Goal: Task Accomplishment & Management: Manage account settings

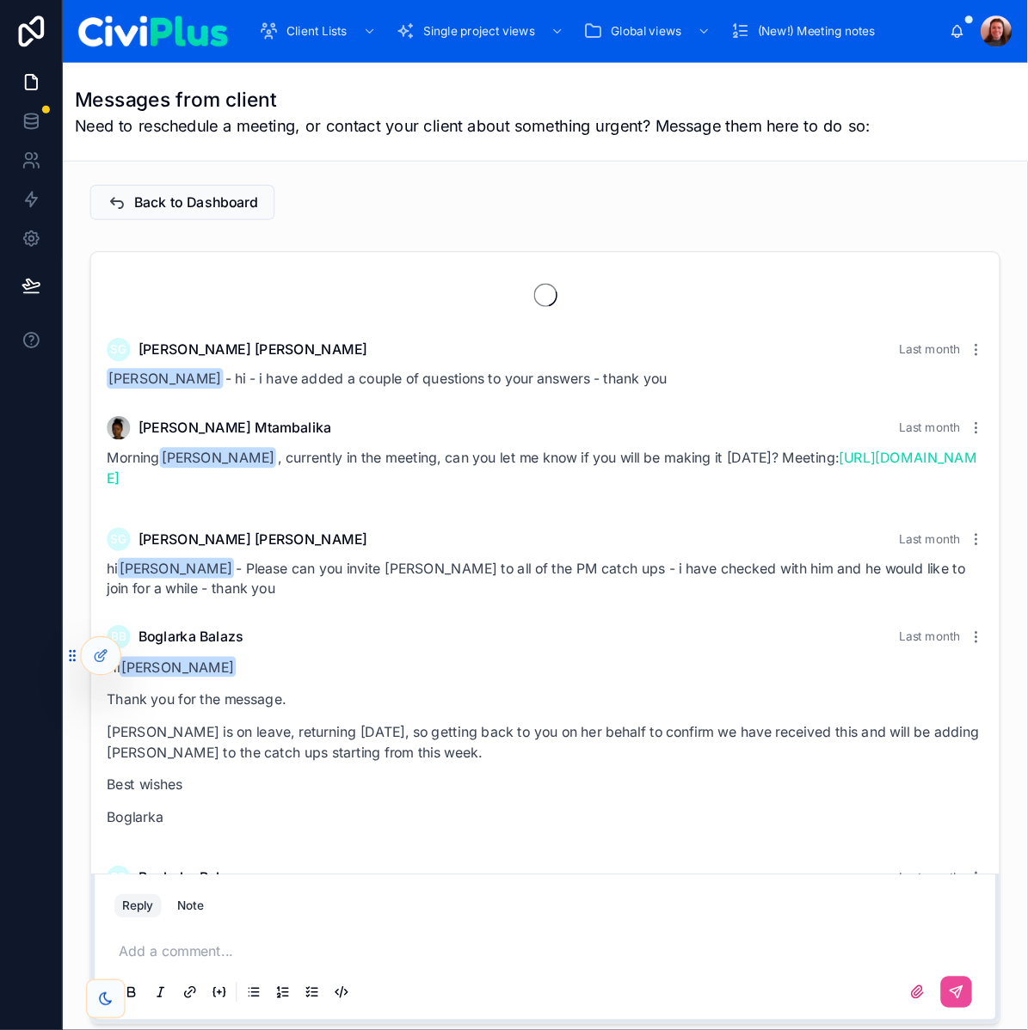
scroll to position [1682, 0]
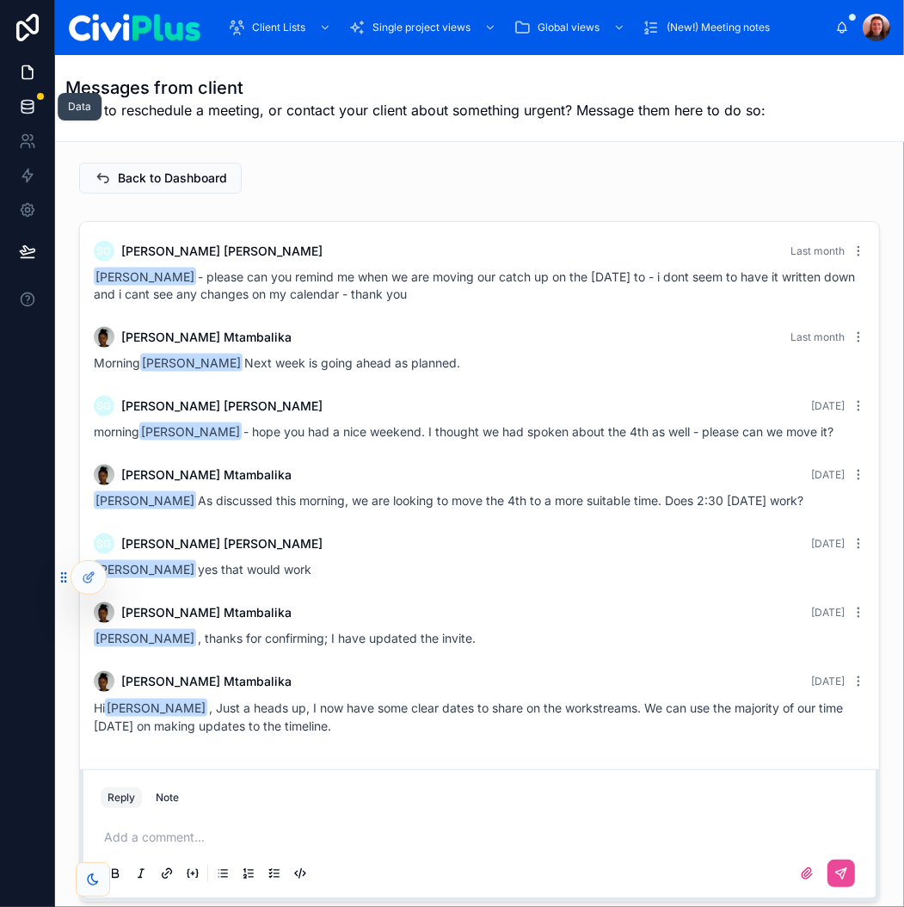
click at [13, 116] on link at bounding box center [27, 106] width 54 height 34
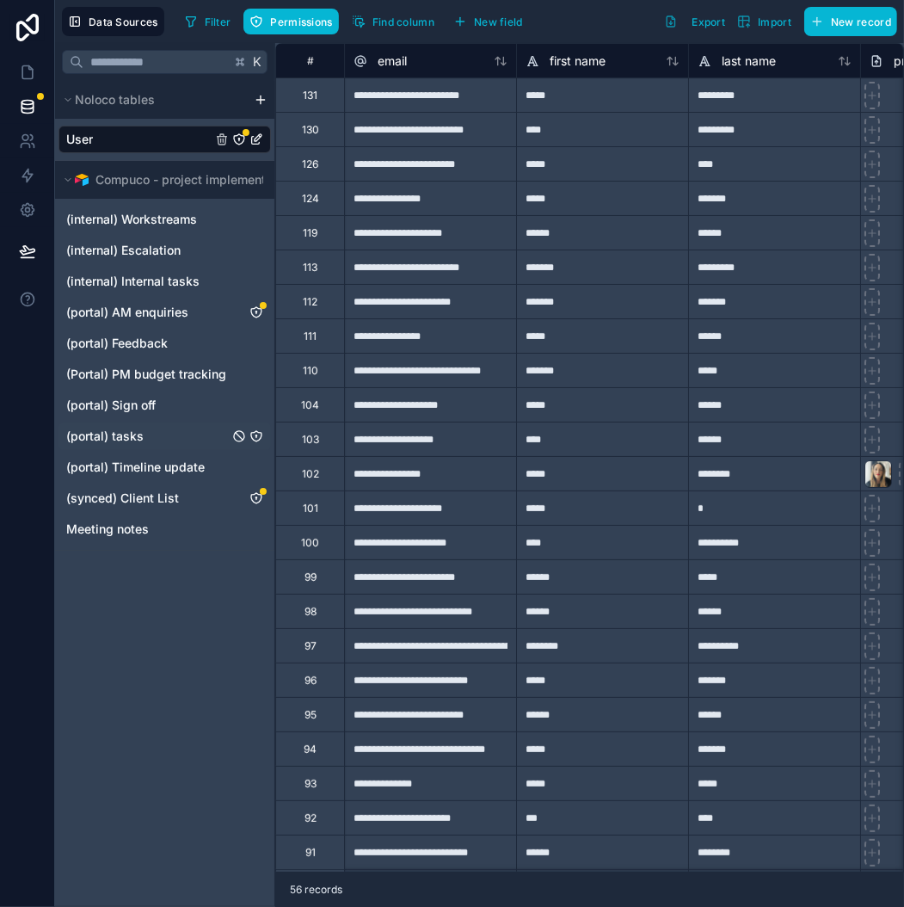
click at [128, 446] on link "(portal) tasks" at bounding box center [164, 436] width 212 height 28
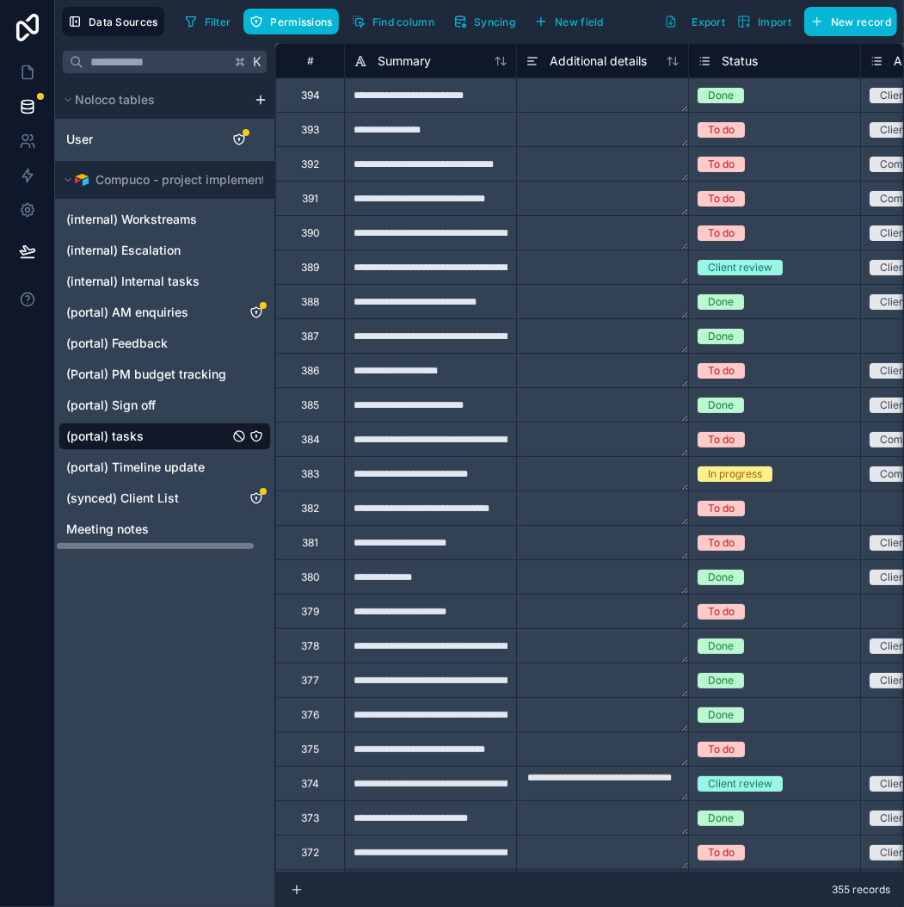
click at [259, 436] on icon "(portal) tasks" at bounding box center [256, 436] width 14 height 14
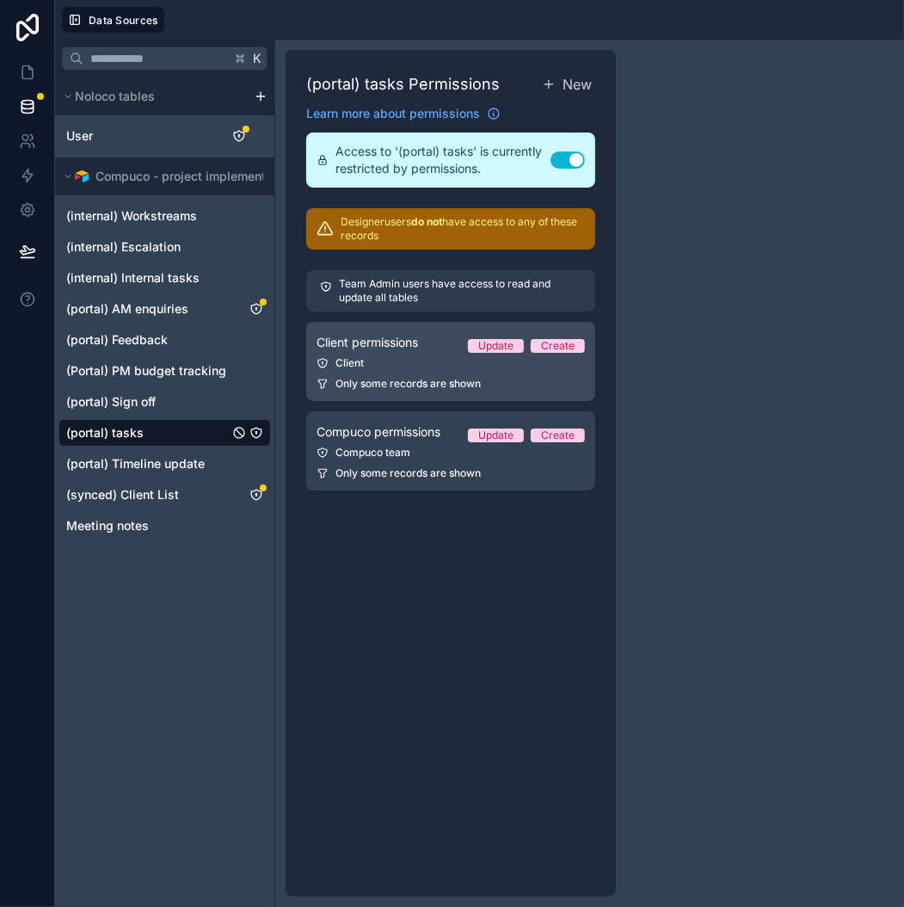
click at [440, 360] on div "Client" at bounding box center [451, 363] width 268 height 14
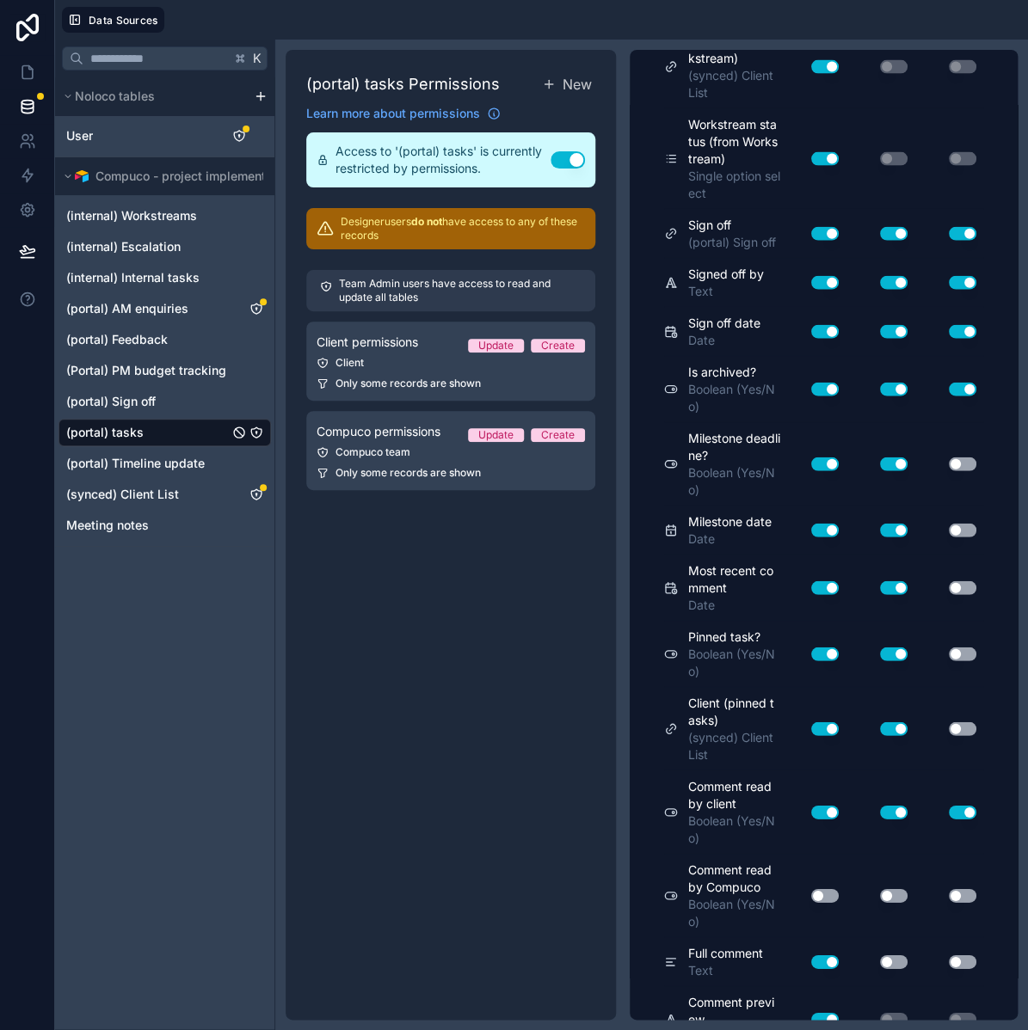
scroll to position [1439, 0]
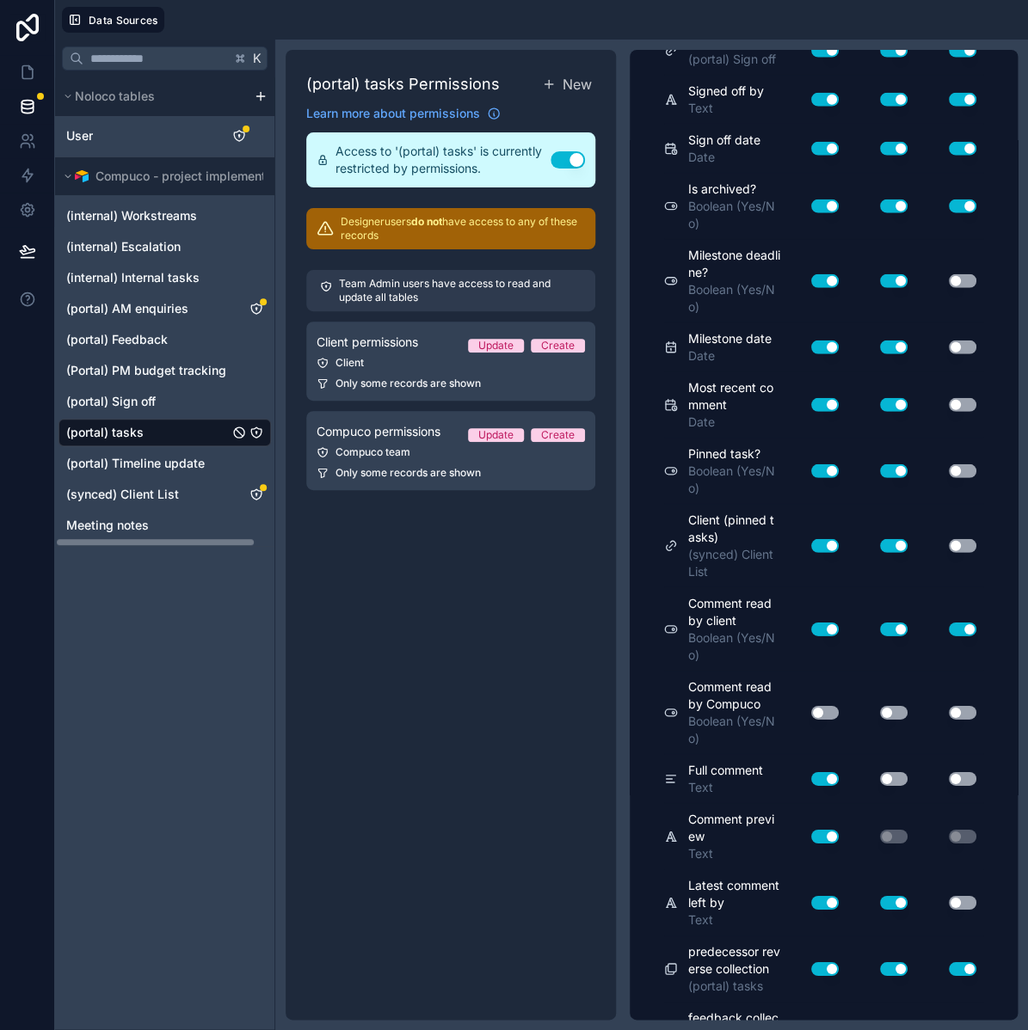
click at [903, 541] on button "Use setting" at bounding box center [963, 546] width 28 height 14
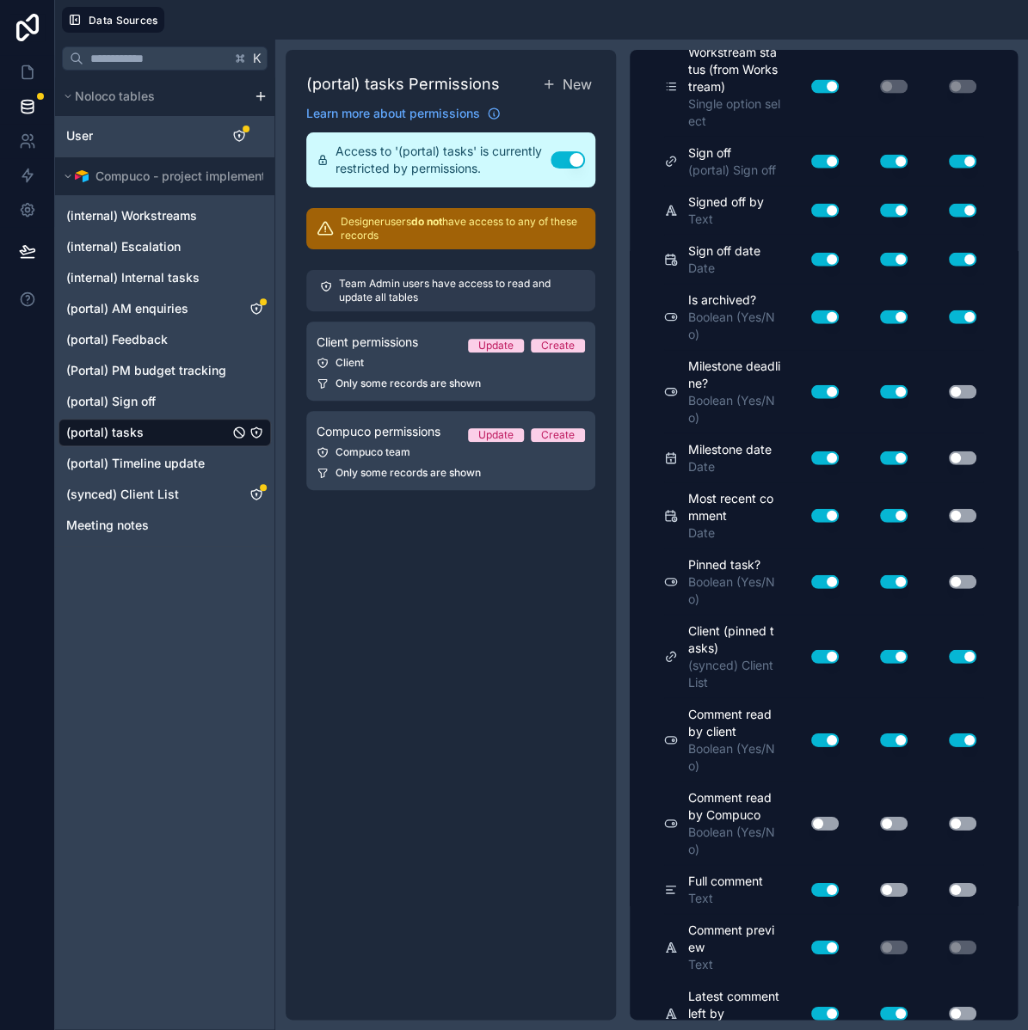
scroll to position [1393, 0]
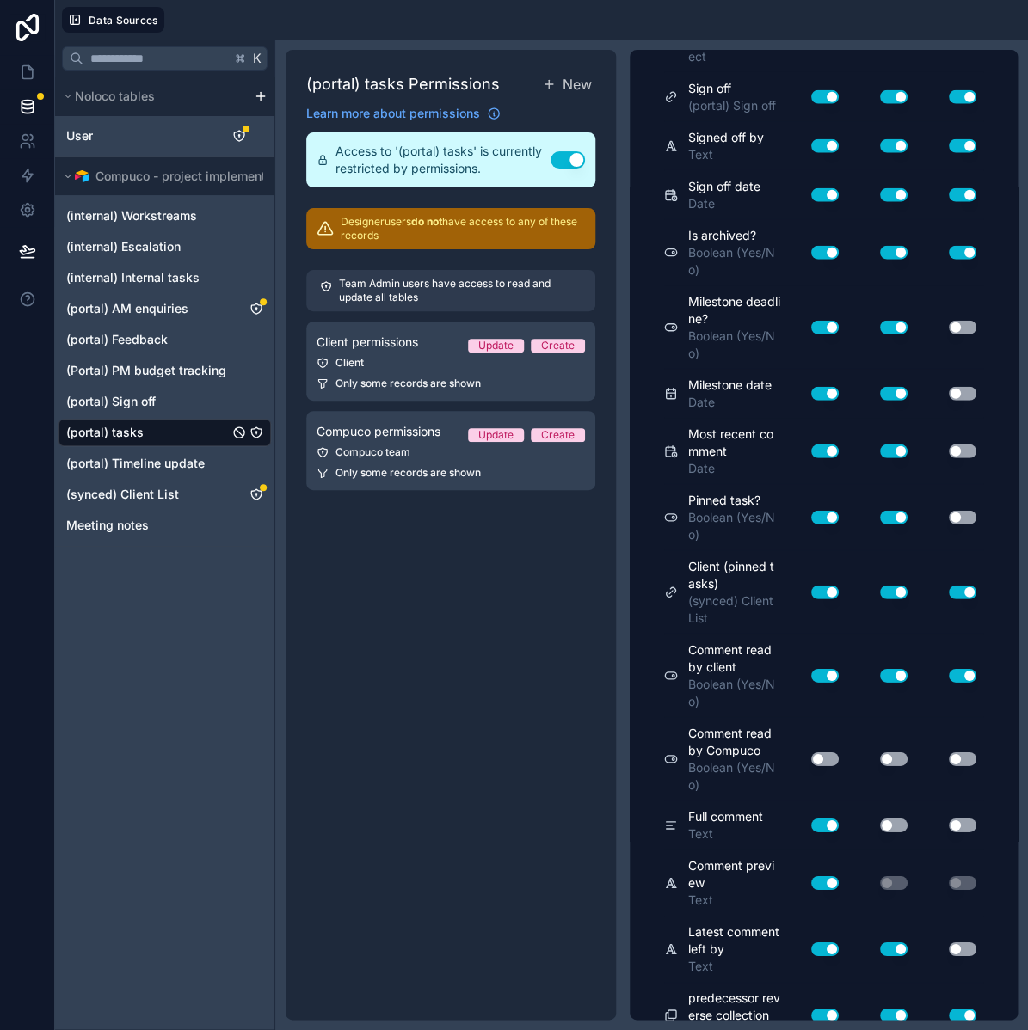
click at [903, 511] on button "Use setting" at bounding box center [963, 518] width 28 height 14
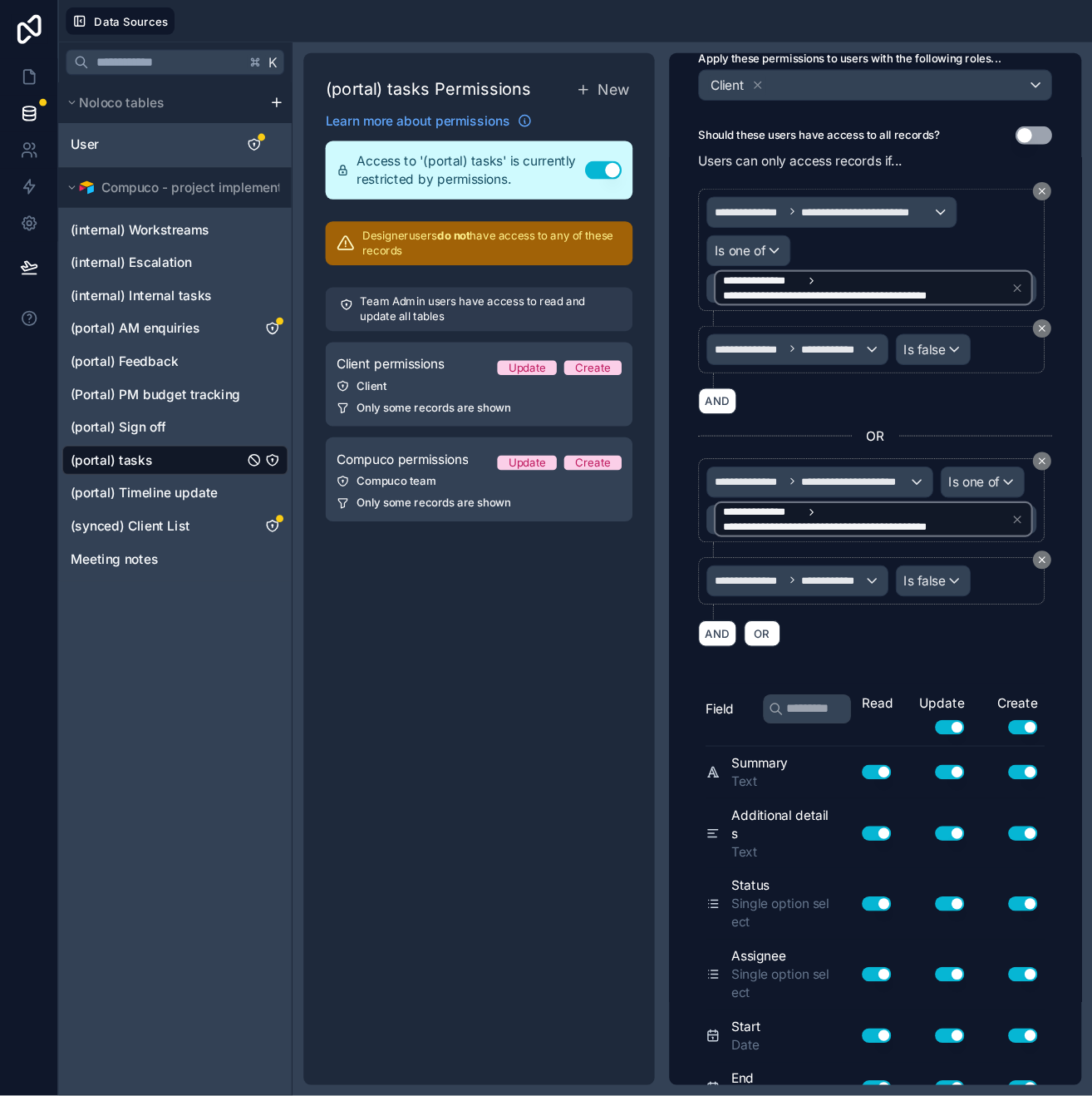
scroll to position [0, 0]
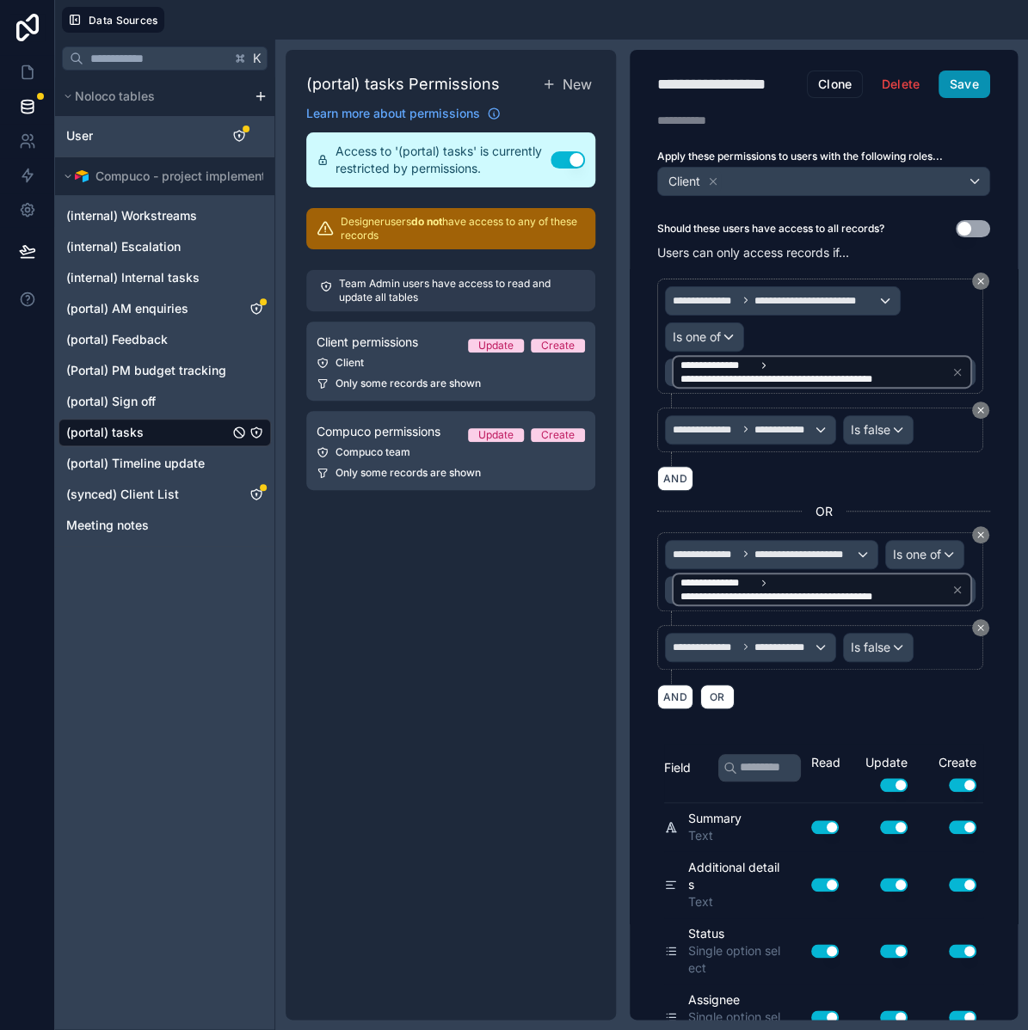
click at [903, 80] on button "Save" at bounding box center [964, 85] width 52 height 28
click at [261, 489] on div "(synced) Client List" at bounding box center [263, 487] width 7 height 7
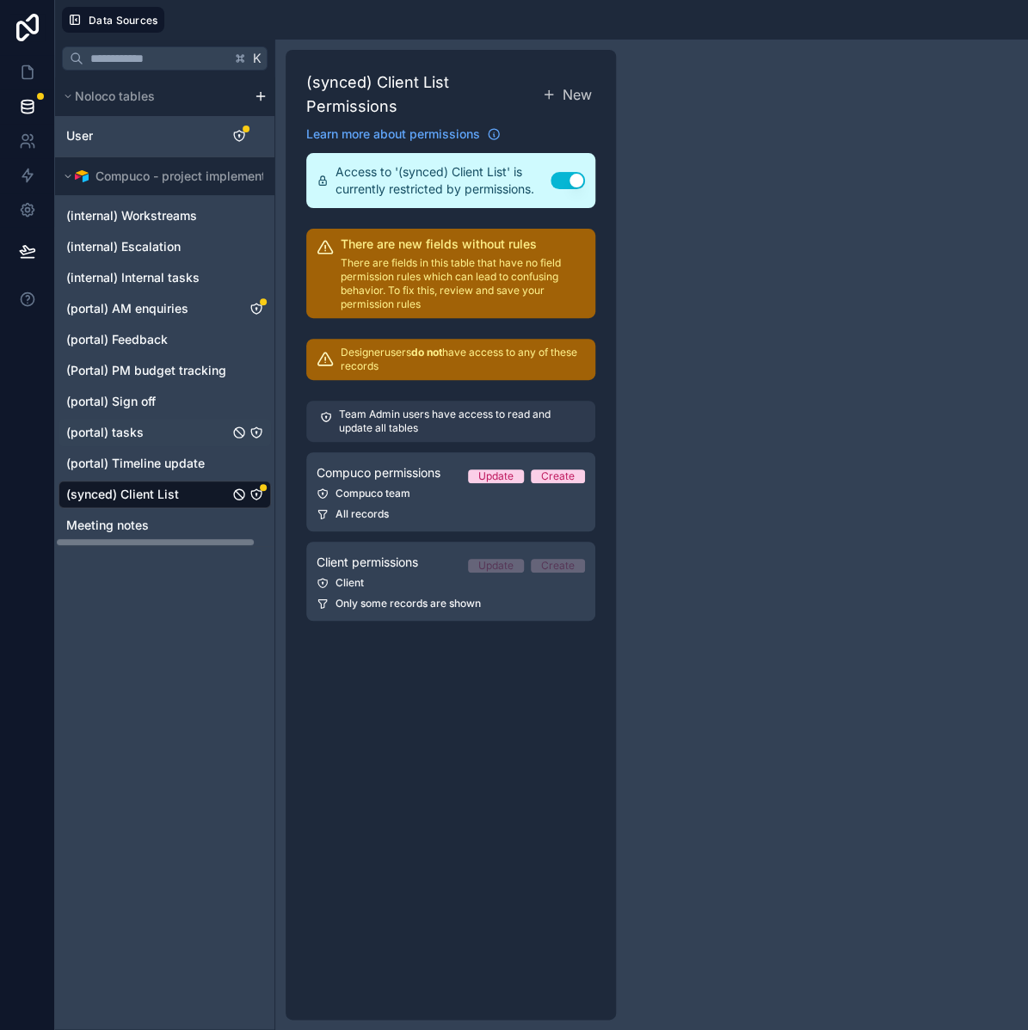
click at [256, 433] on icon "(portal) tasks" at bounding box center [256, 434] width 0 height 2
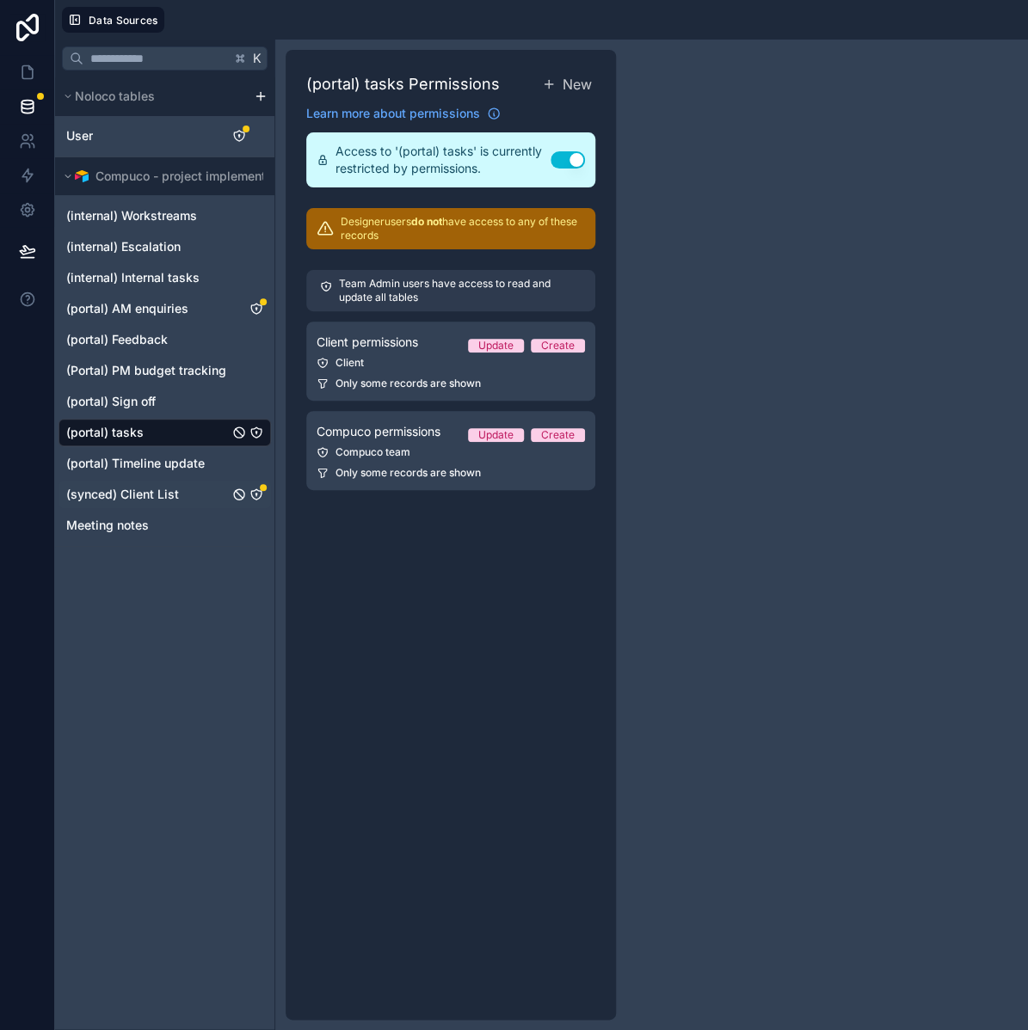
click at [256, 495] on icon "(synced) Client List" at bounding box center [256, 496] width 0 height 2
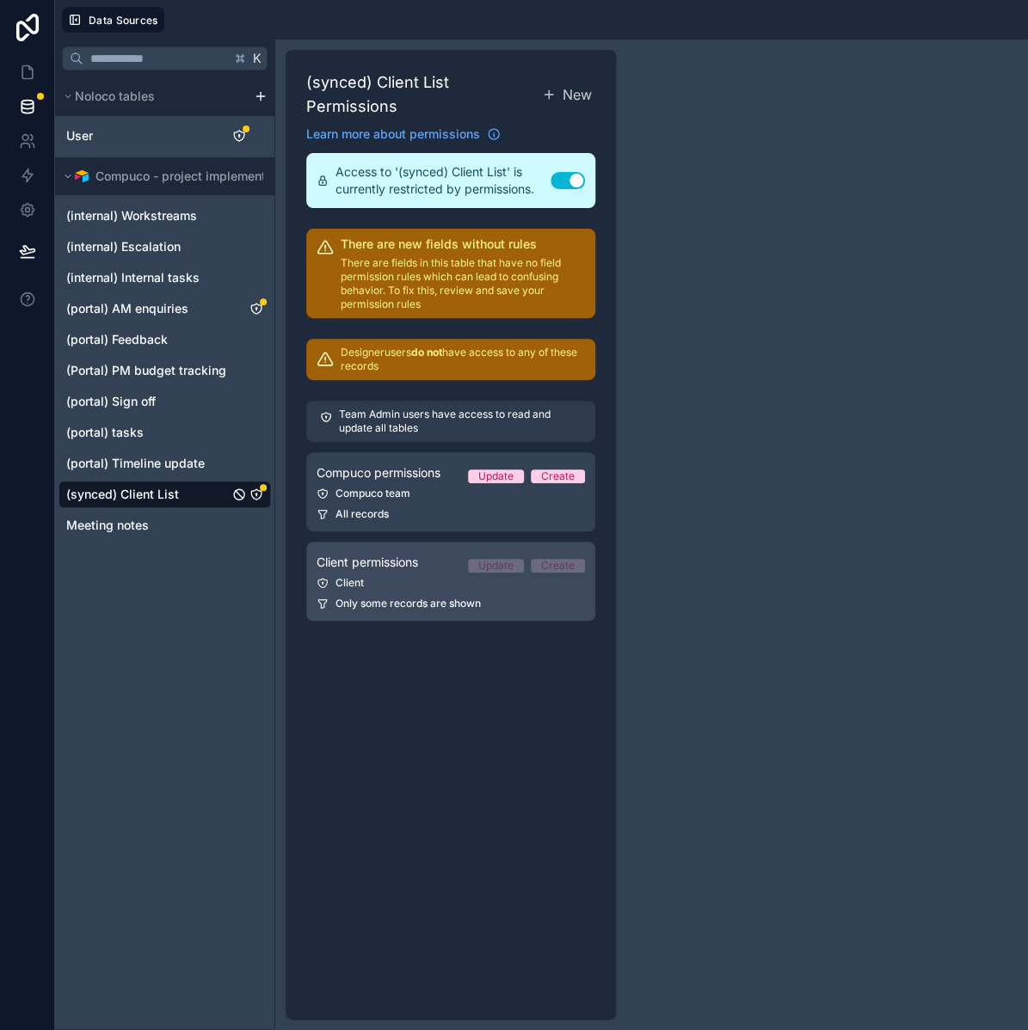
click at [450, 585] on div "Client" at bounding box center [451, 583] width 268 height 14
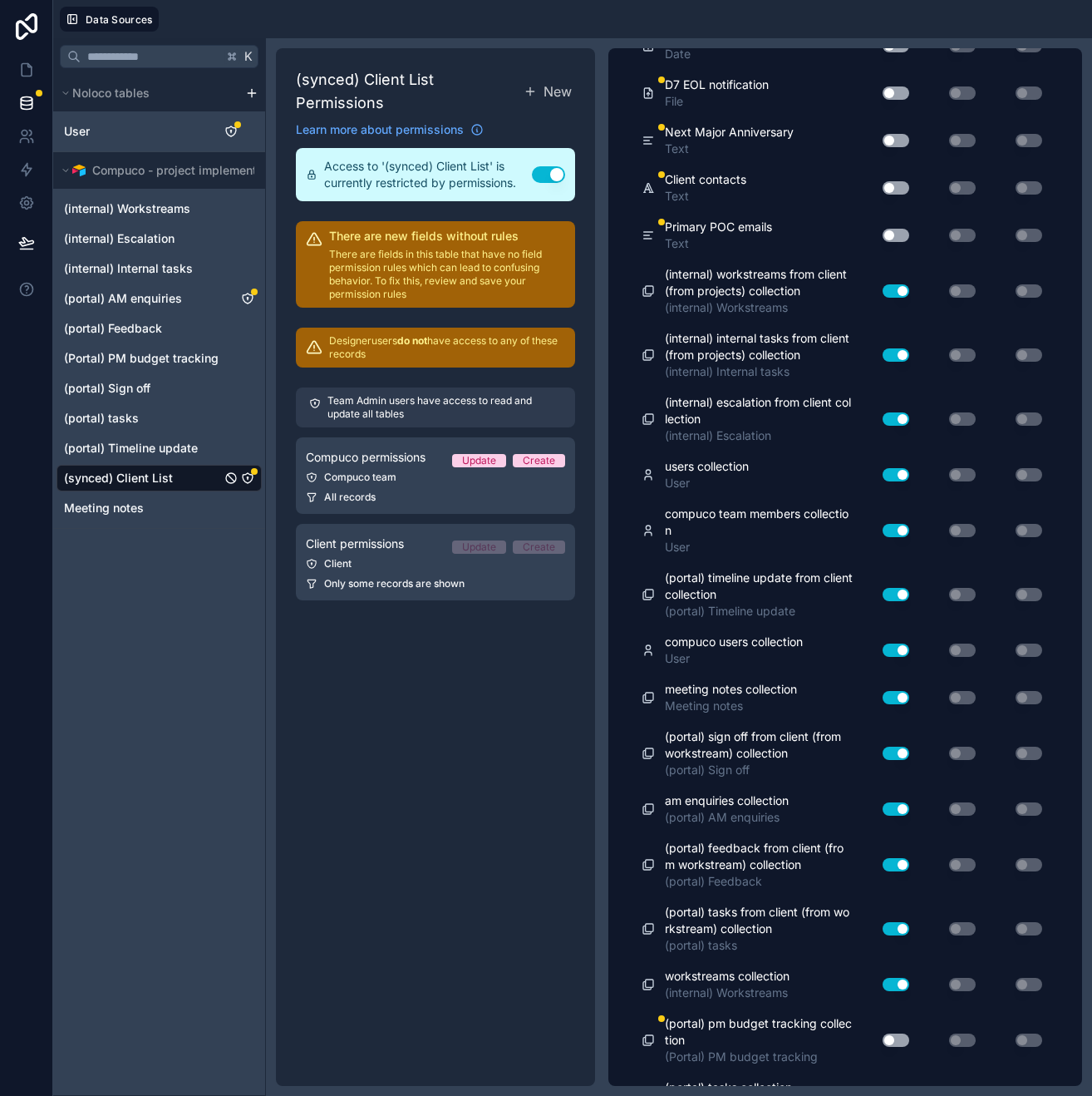
scroll to position [2631, 0]
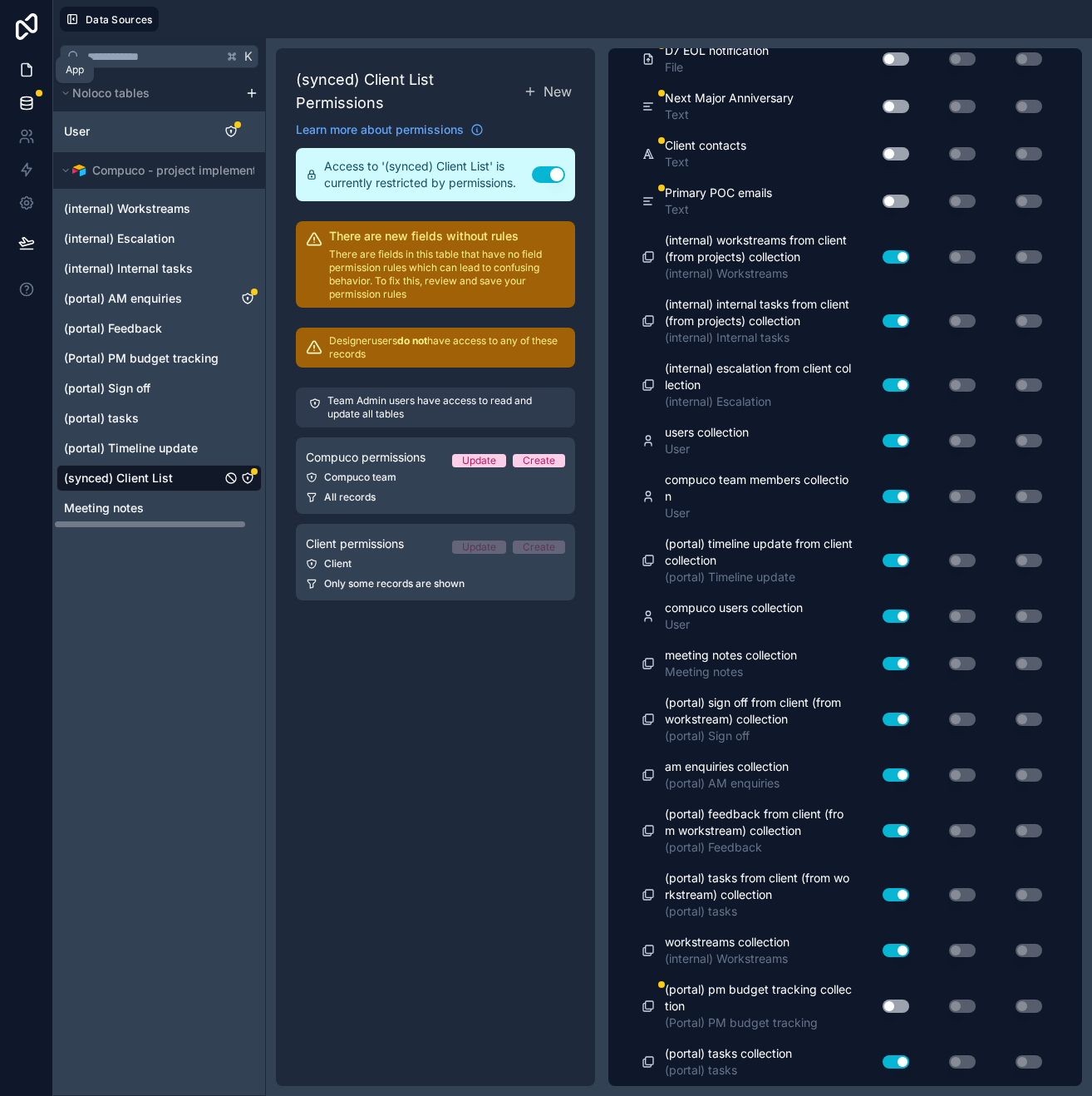
click at [33, 67] on icon at bounding box center [26, 70] width 16 height 16
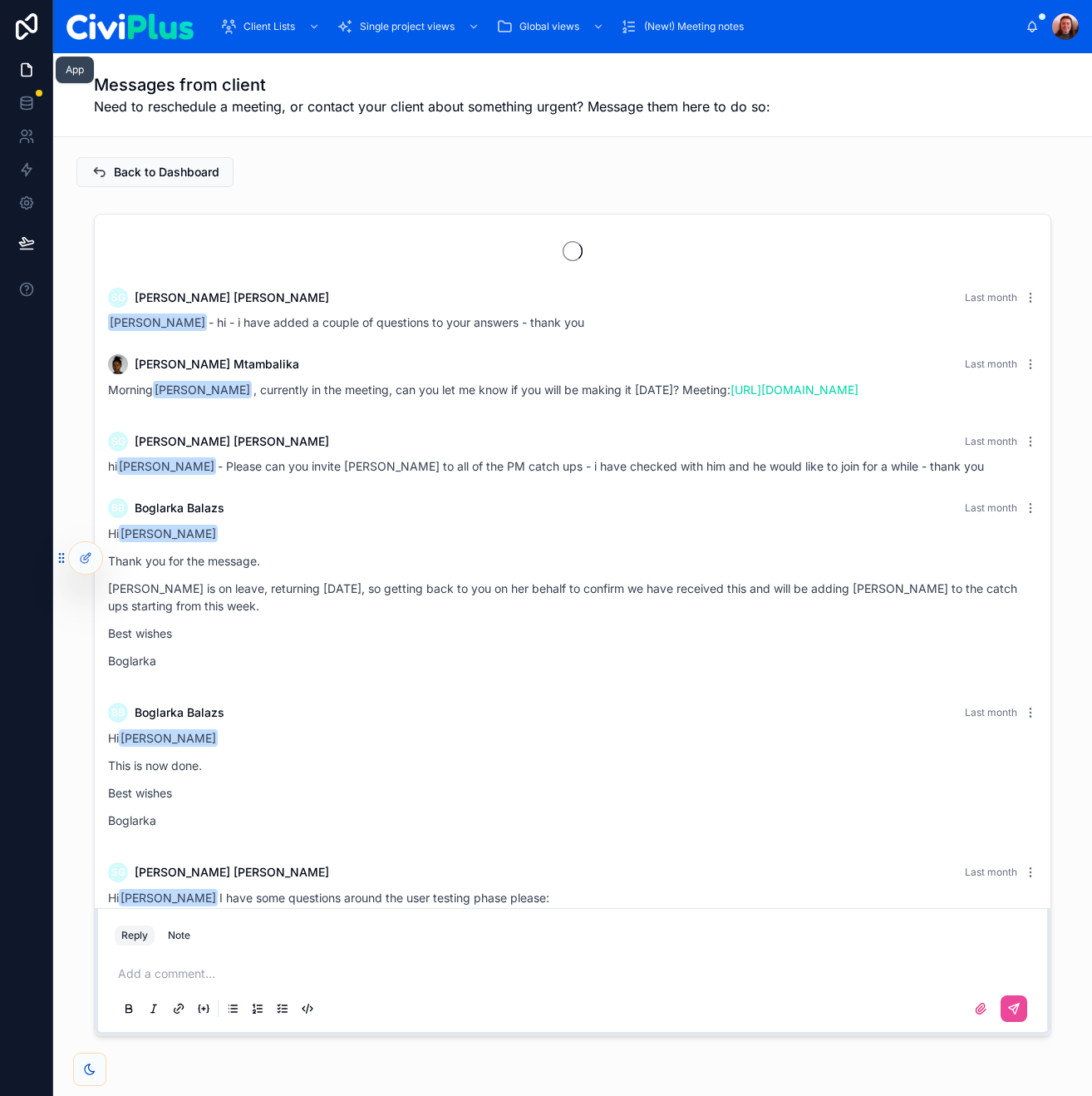
scroll to position [1377, 0]
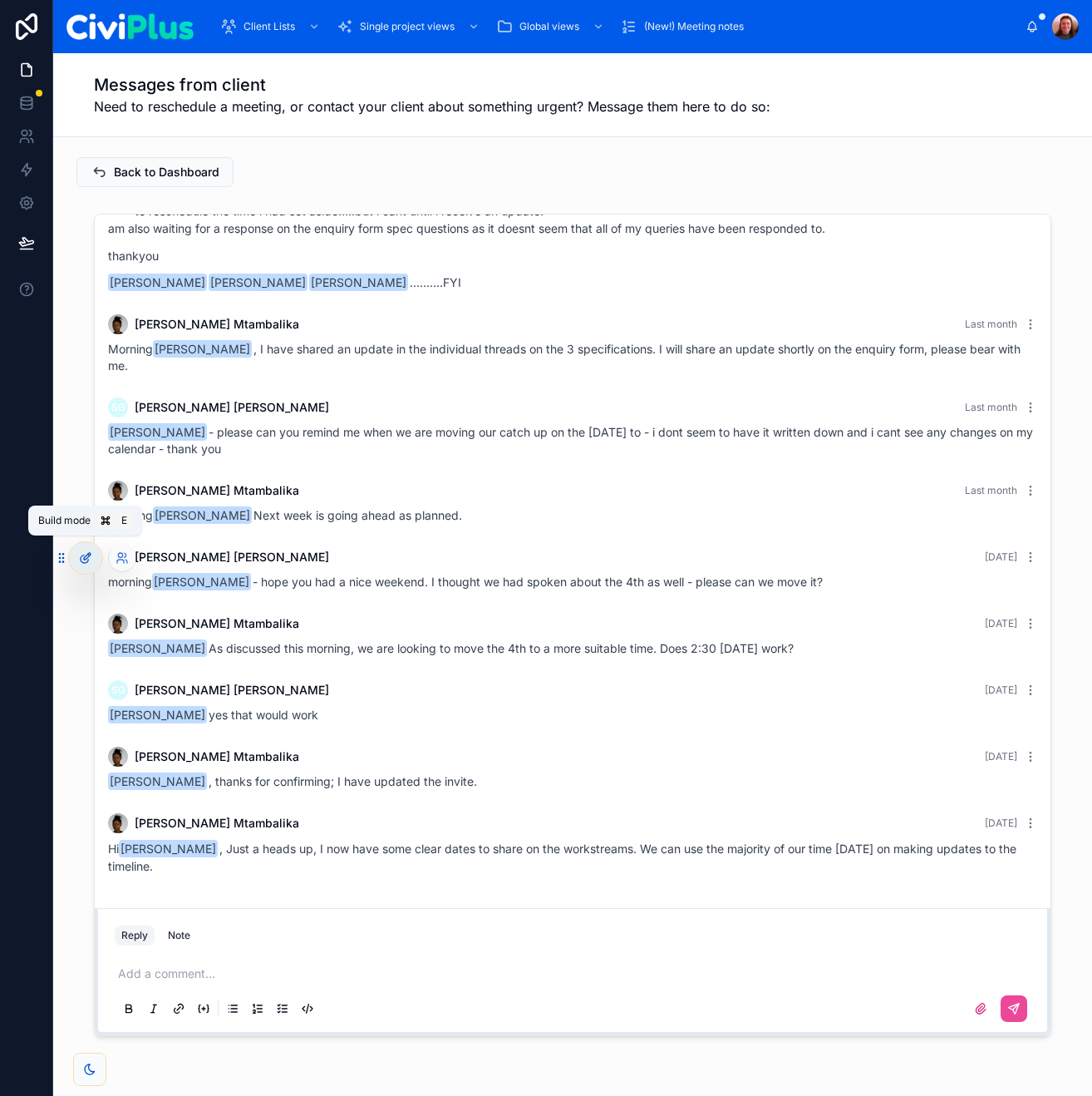
click at [90, 556] on icon at bounding box center [86, 558] width 14 height 14
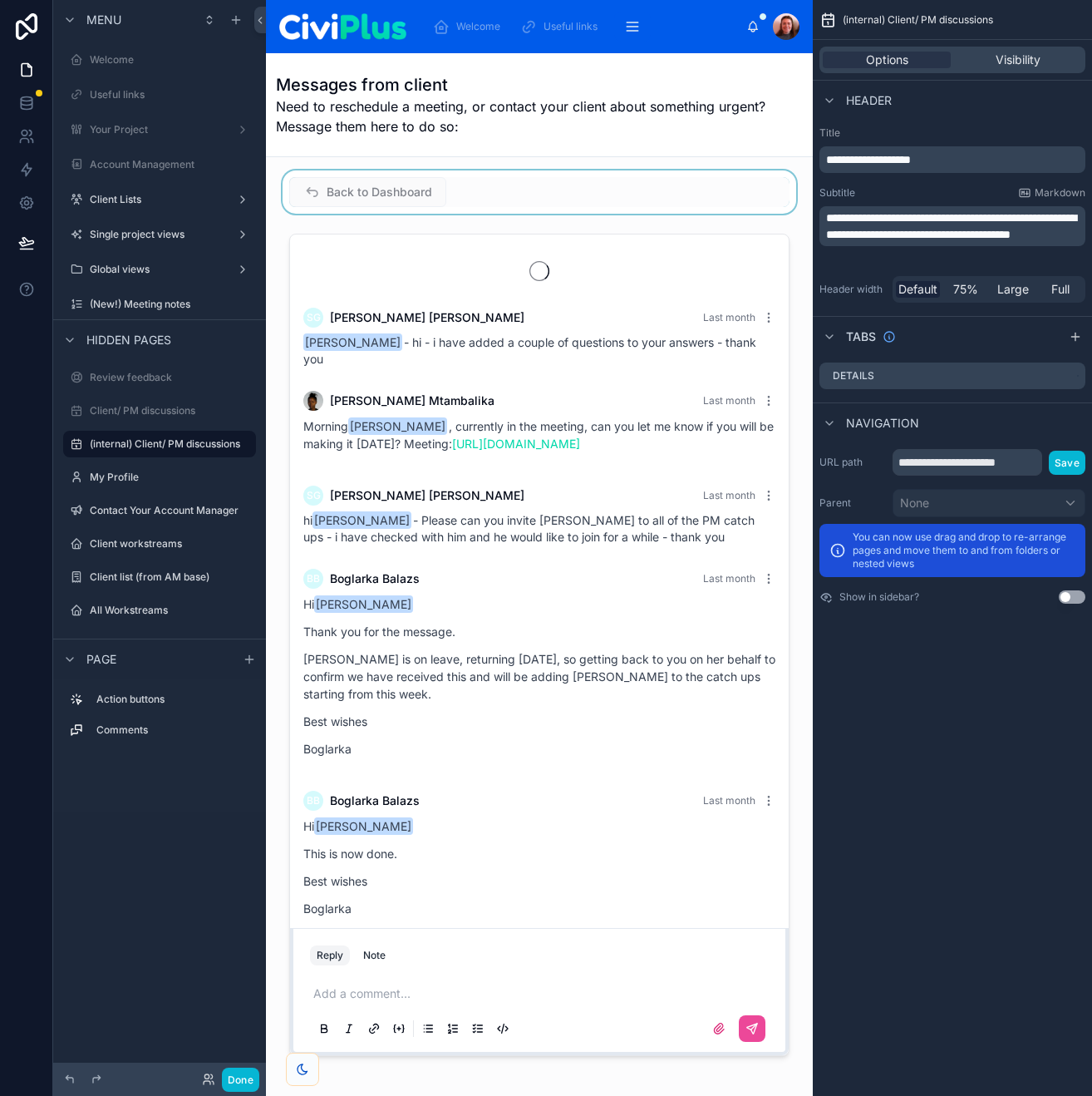
scroll to position [1732, 0]
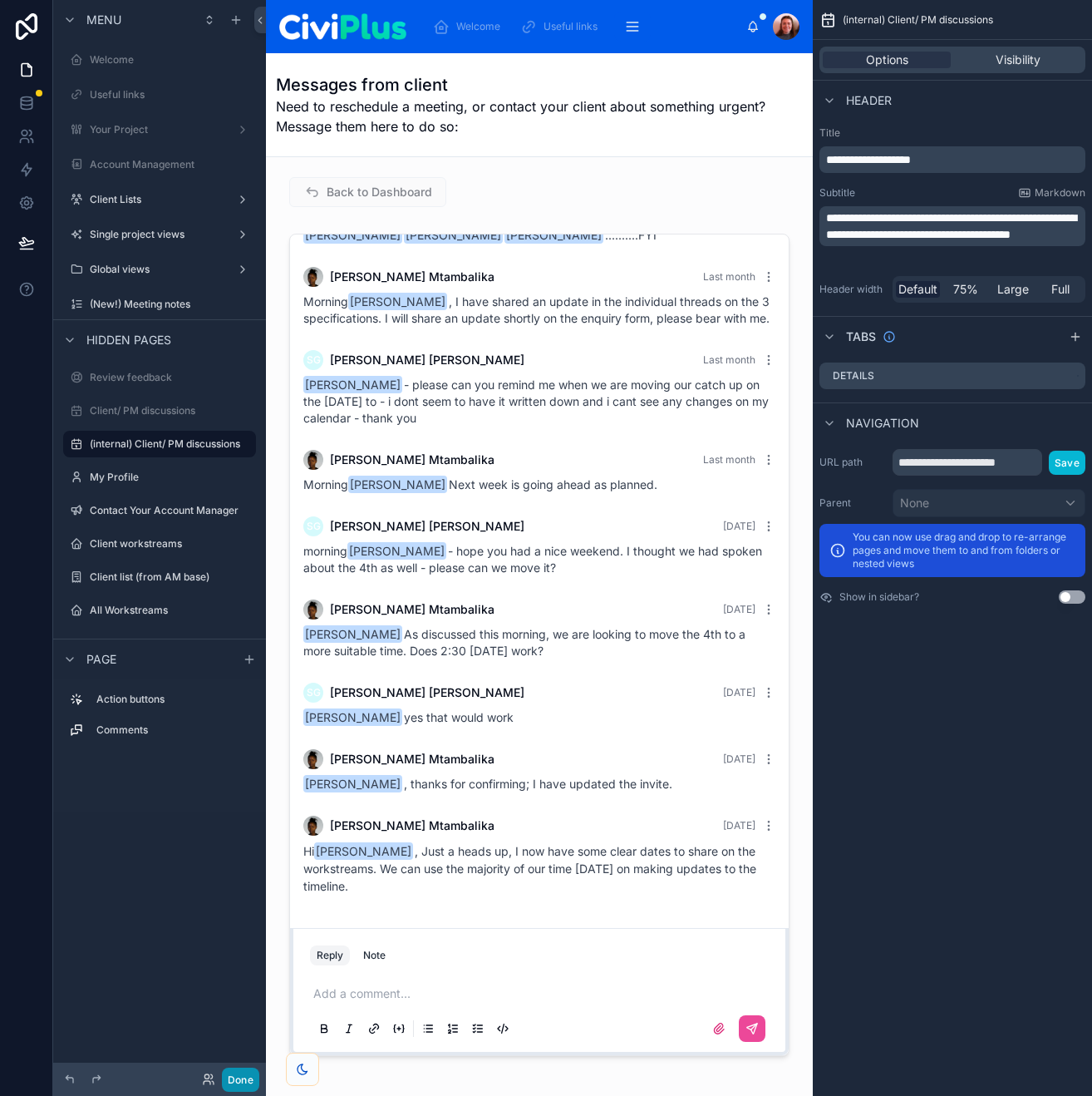
click at [247, 876] on button "Done" at bounding box center [241, 1079] width 38 height 24
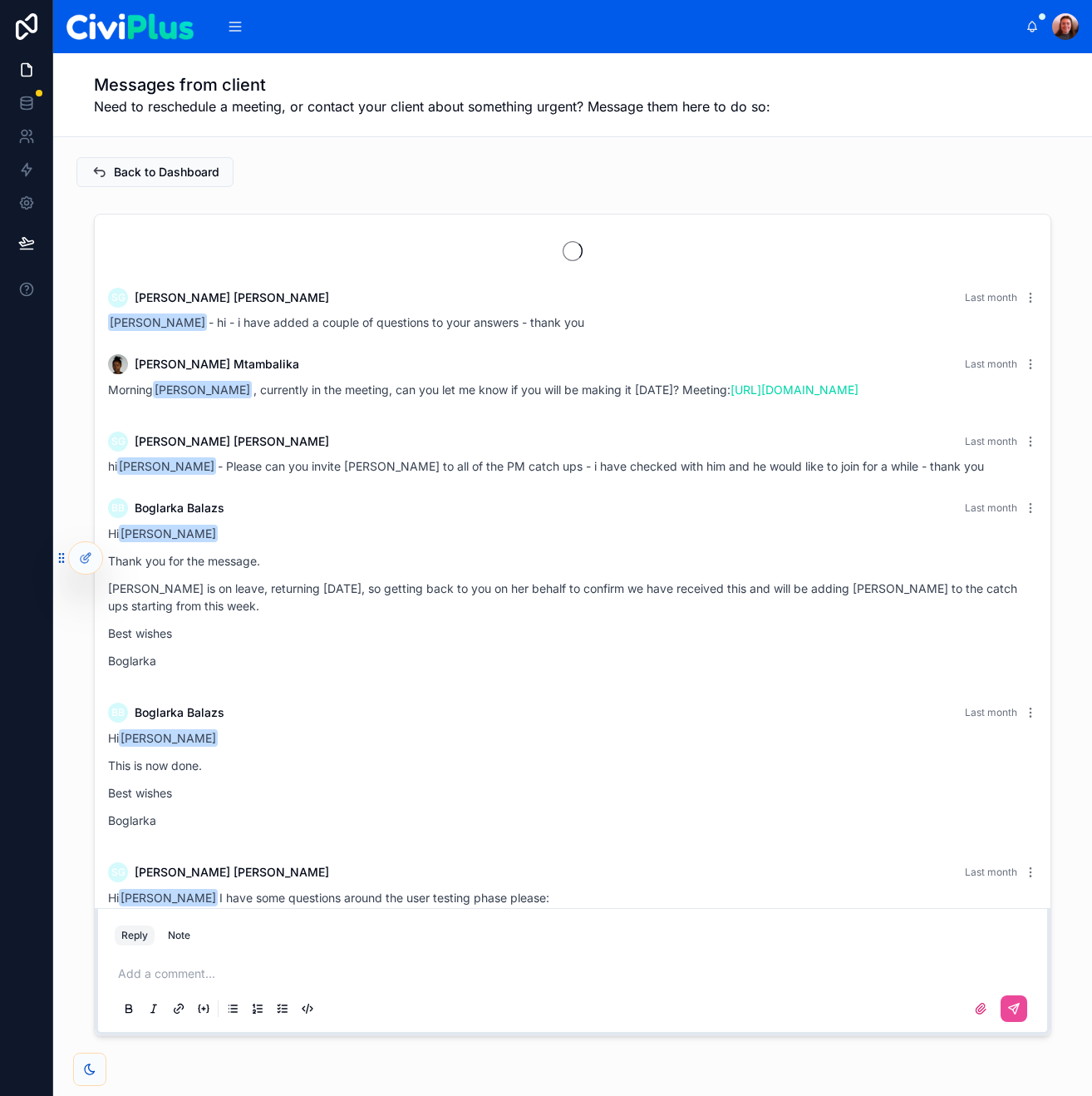
scroll to position [1377, 0]
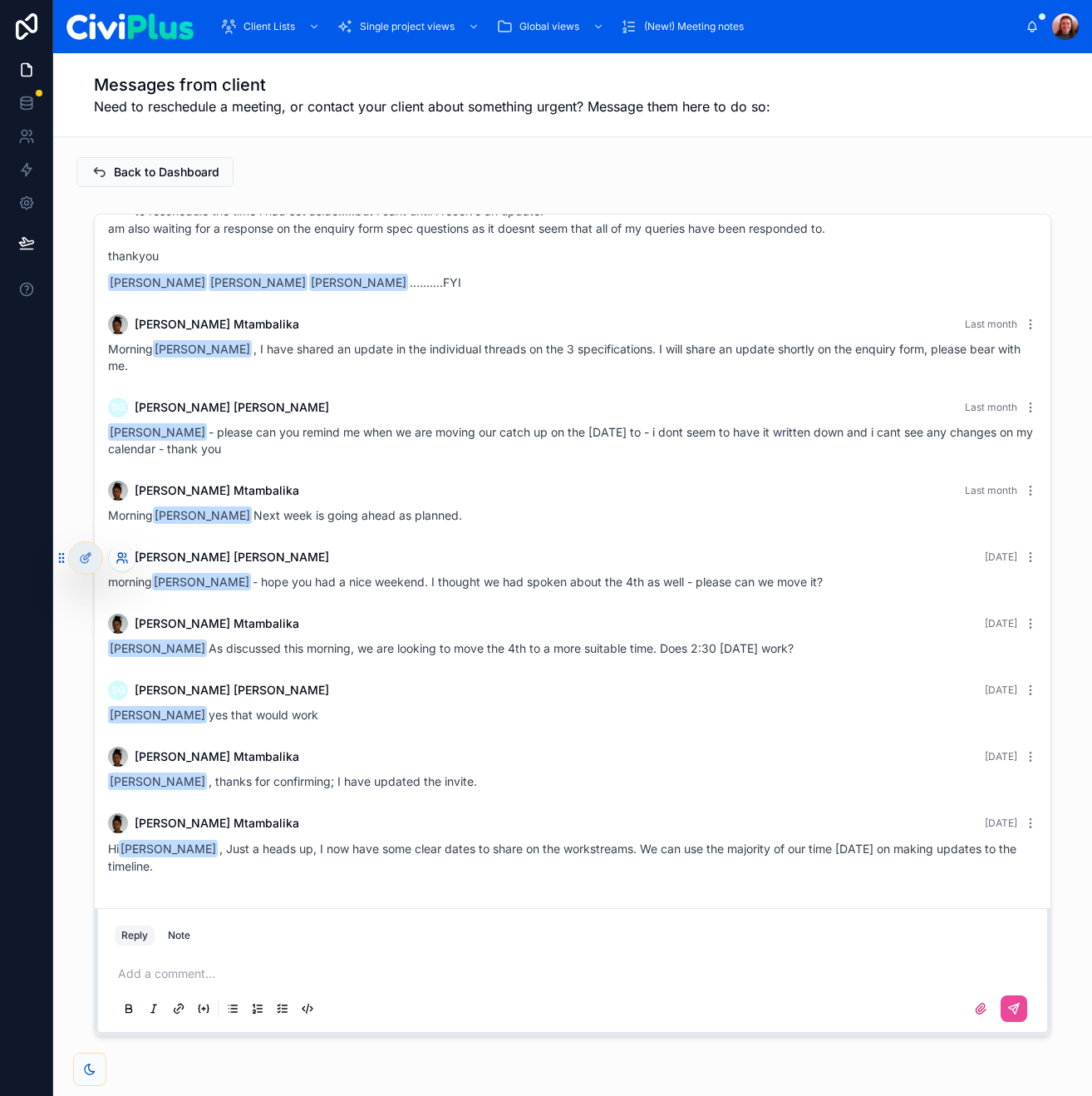
click at [123, 561] on icon at bounding box center [123, 558] width 14 height 14
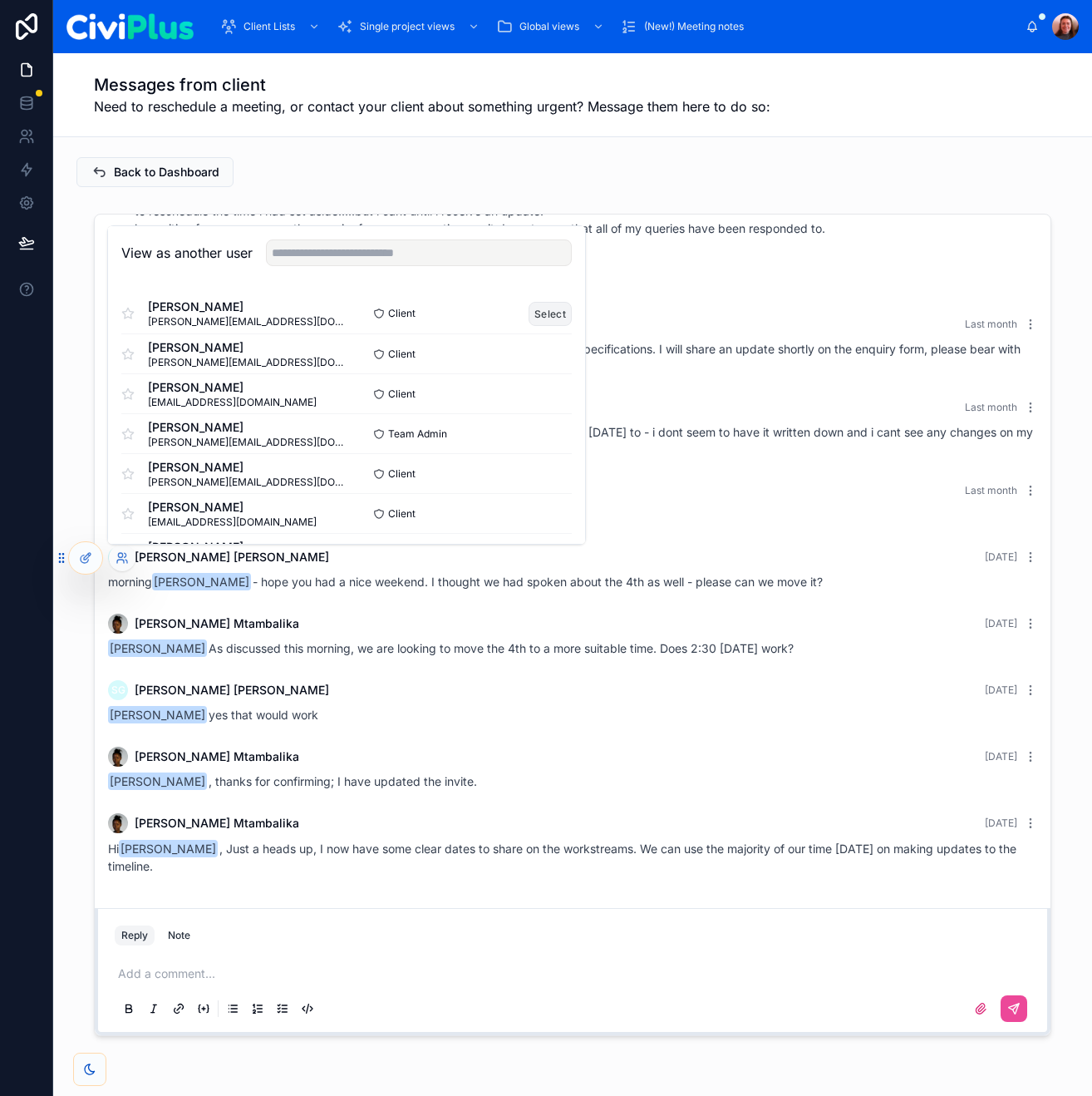
click at [554, 312] on button "Select" at bounding box center [550, 313] width 43 height 24
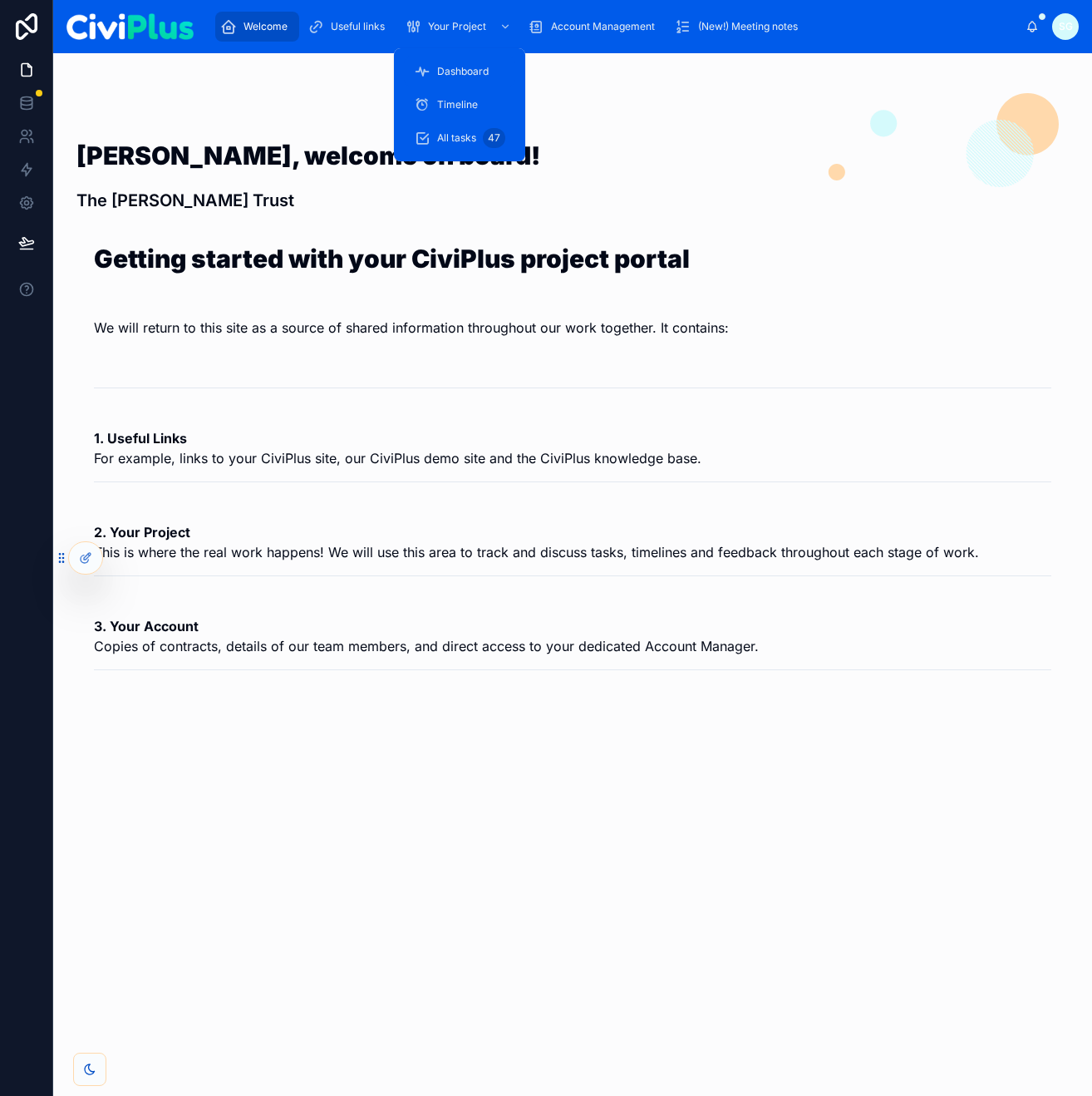
click at [456, 74] on span "Dashboard" at bounding box center [462, 72] width 51 height 14
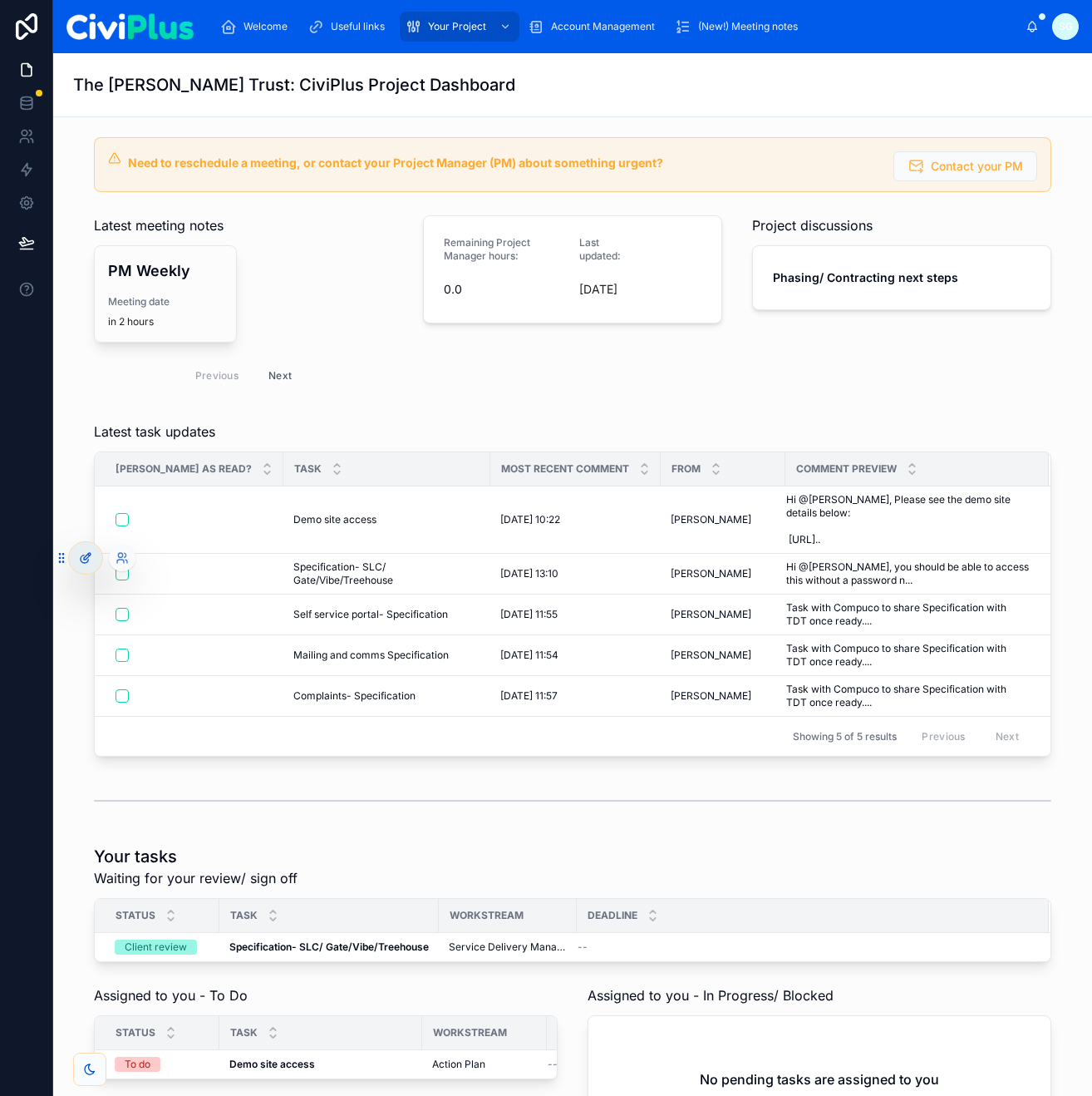
click at [81, 555] on icon at bounding box center [86, 558] width 14 height 14
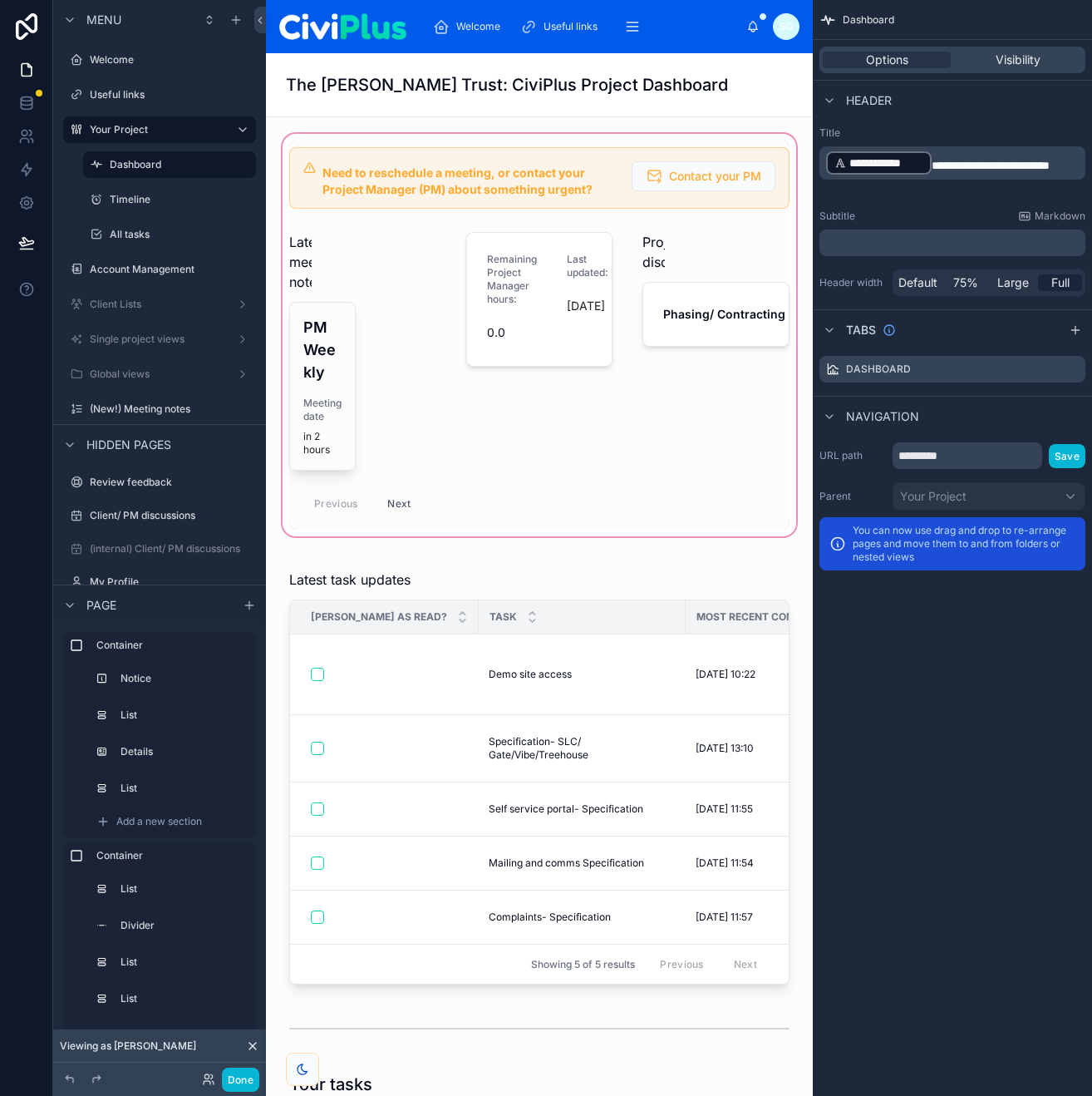
click at [704, 290] on div at bounding box center [539, 334] width 520 height 409
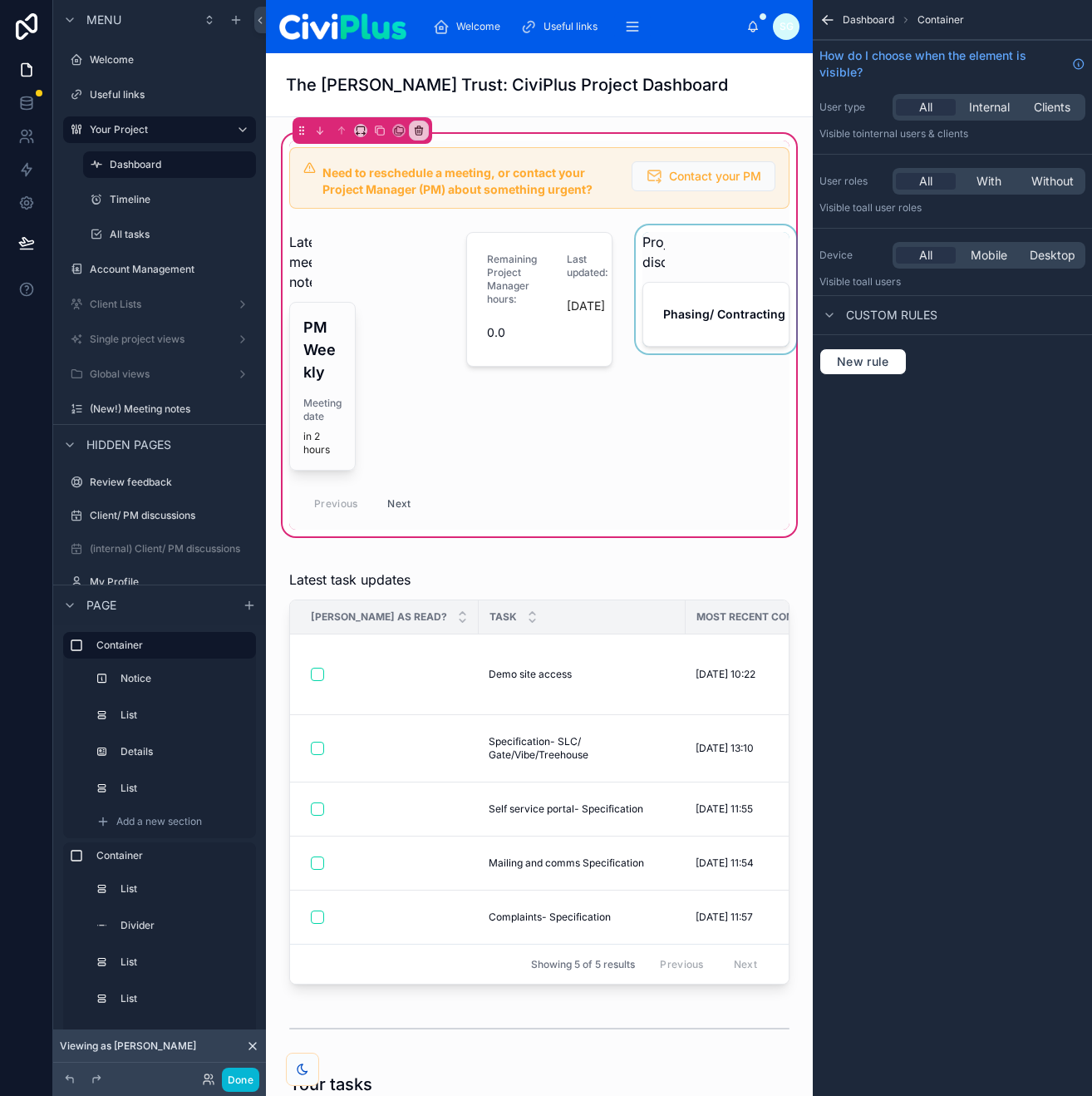
click at [731, 288] on div at bounding box center [716, 377] width 167 height 304
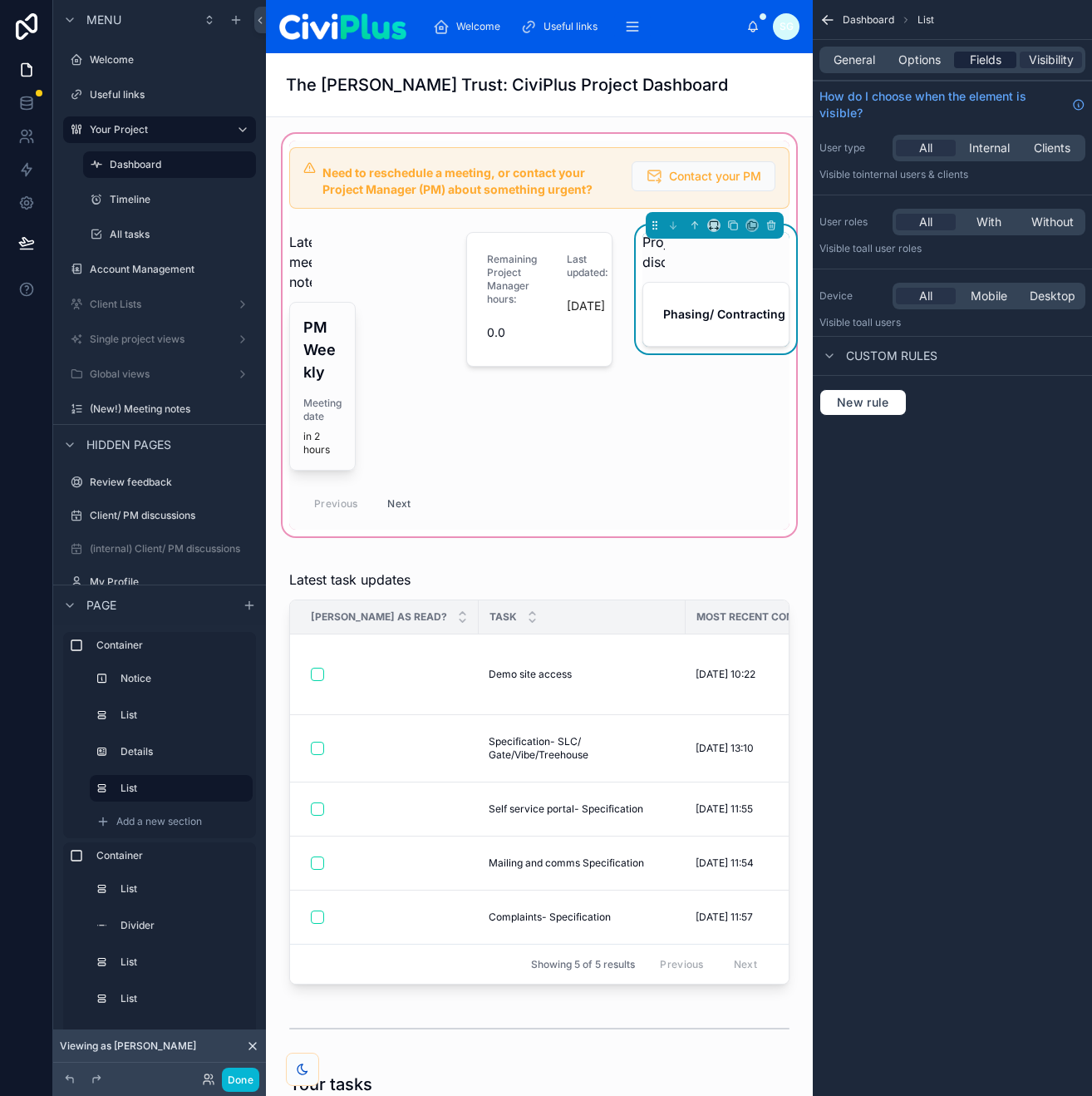
click at [992, 68] on span "Fields" at bounding box center [986, 59] width 32 height 16
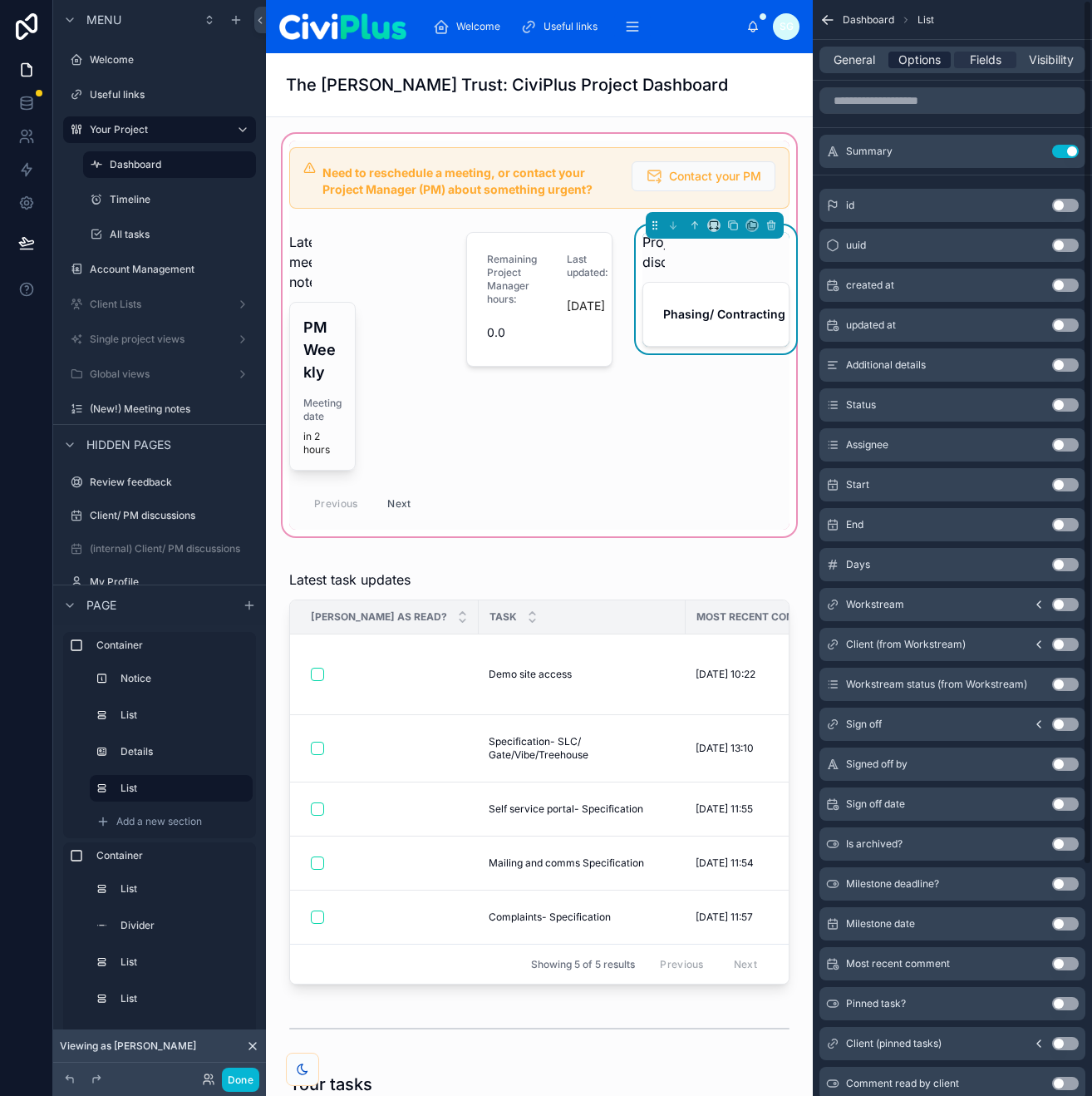
click at [920, 59] on span "Options" at bounding box center [920, 59] width 43 height 16
